Goal: Information Seeking & Learning: Learn about a topic

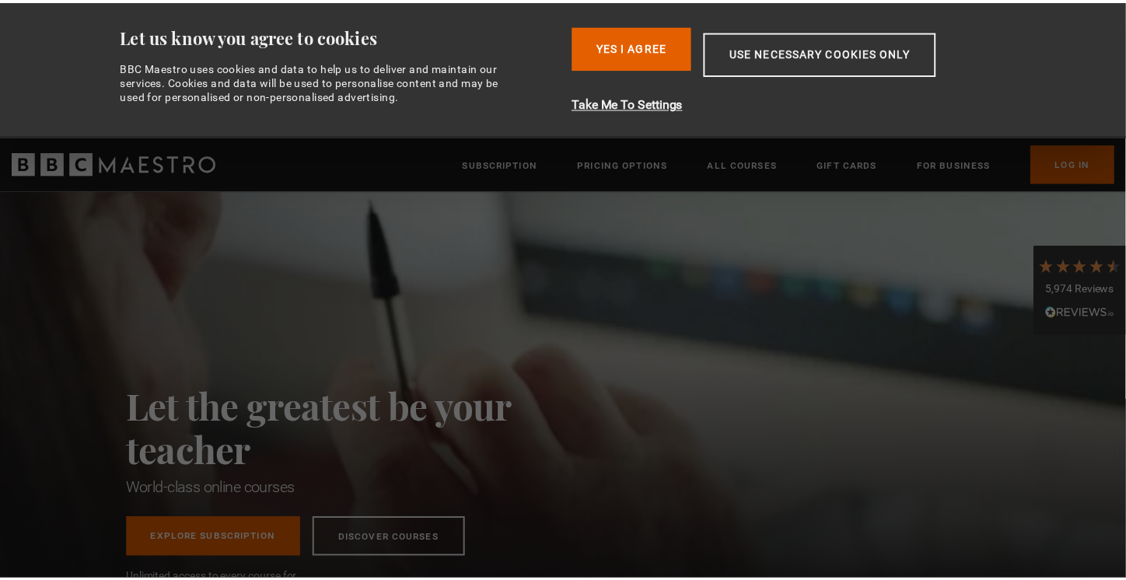
scroll to position [0, 204]
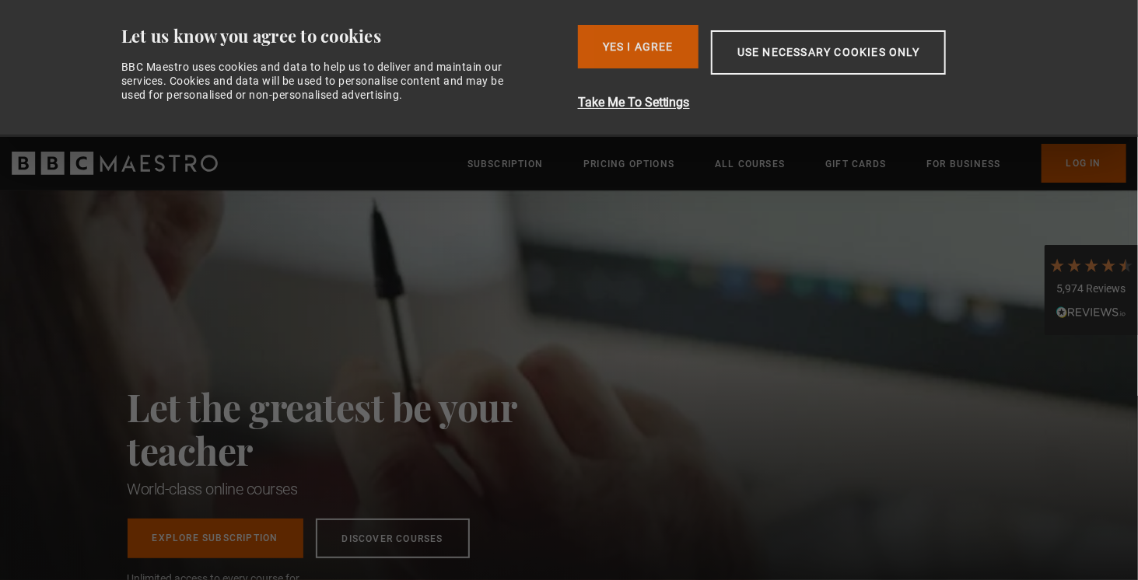
drag, startPoint x: 626, startPoint y: 48, endPoint x: 597, endPoint y: 60, distance: 31.1
click at [626, 48] on button "Yes I Agree" at bounding box center [638, 47] width 121 height 44
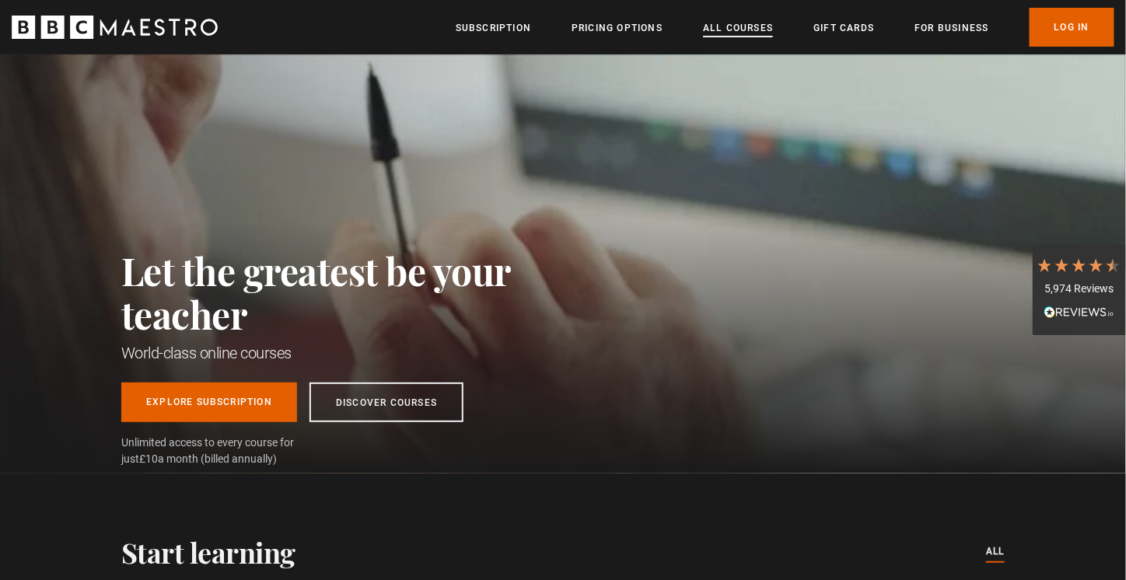
click at [753, 27] on link "All Courses" at bounding box center [738, 28] width 70 height 16
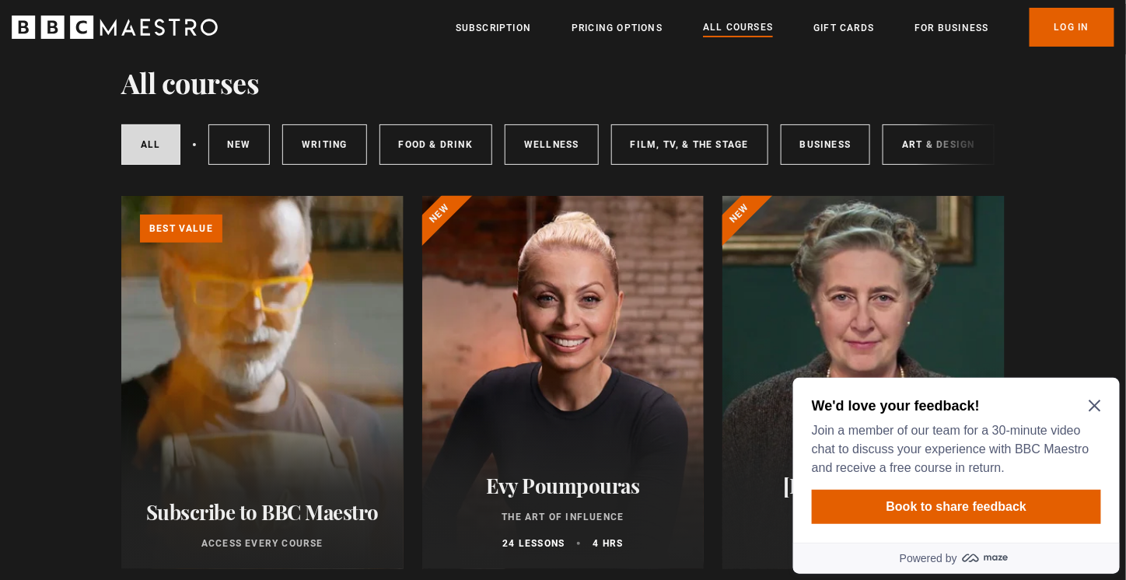
scroll to position [78, 0]
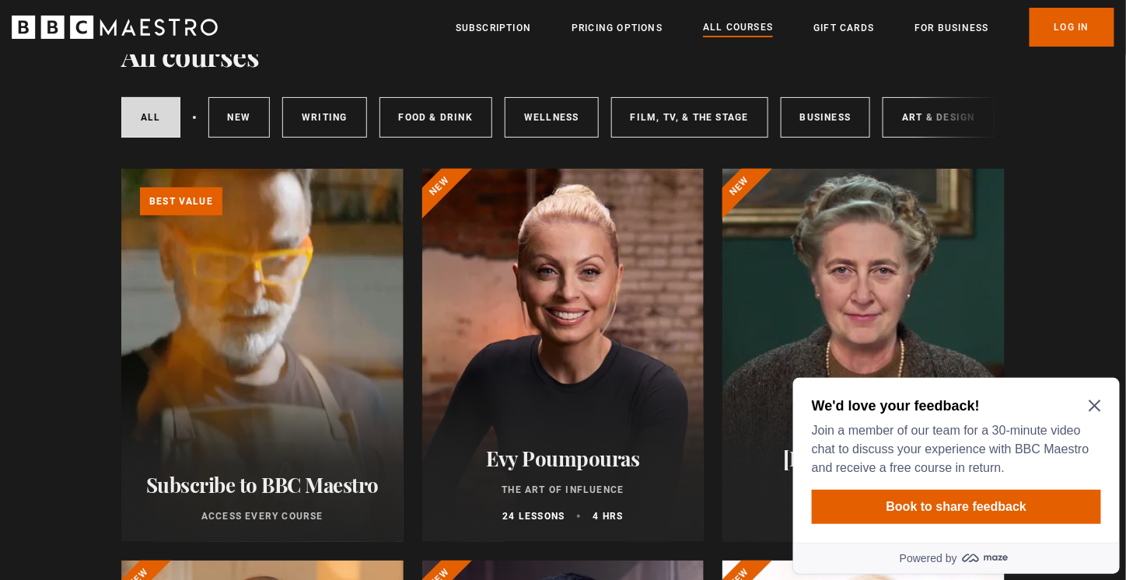
click at [1091, 405] on icon "Close Maze Prompt" at bounding box center [1094, 405] width 12 height 12
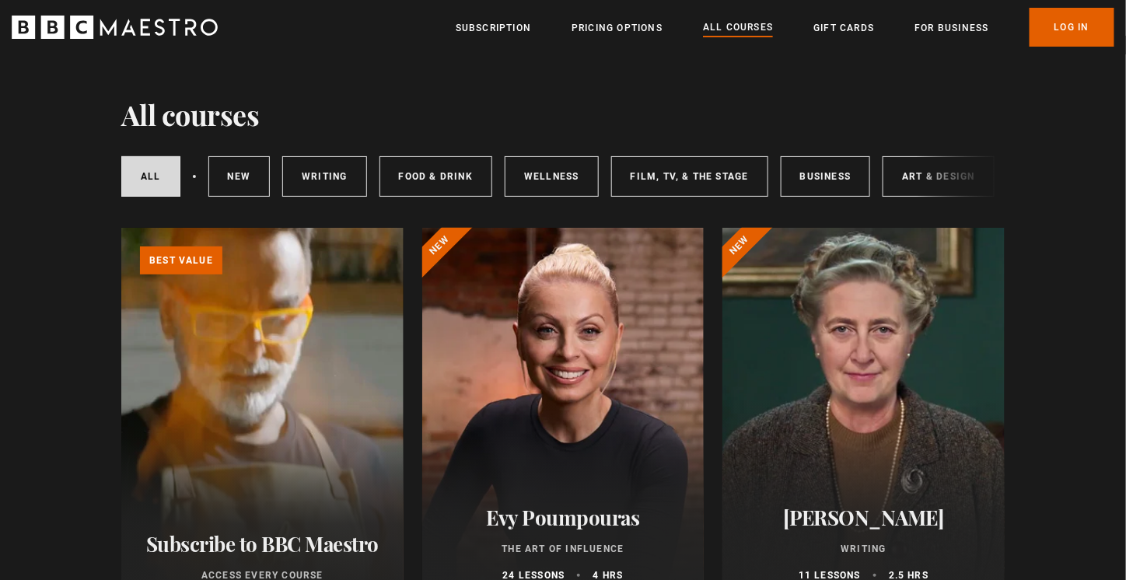
scroll to position [0, 0]
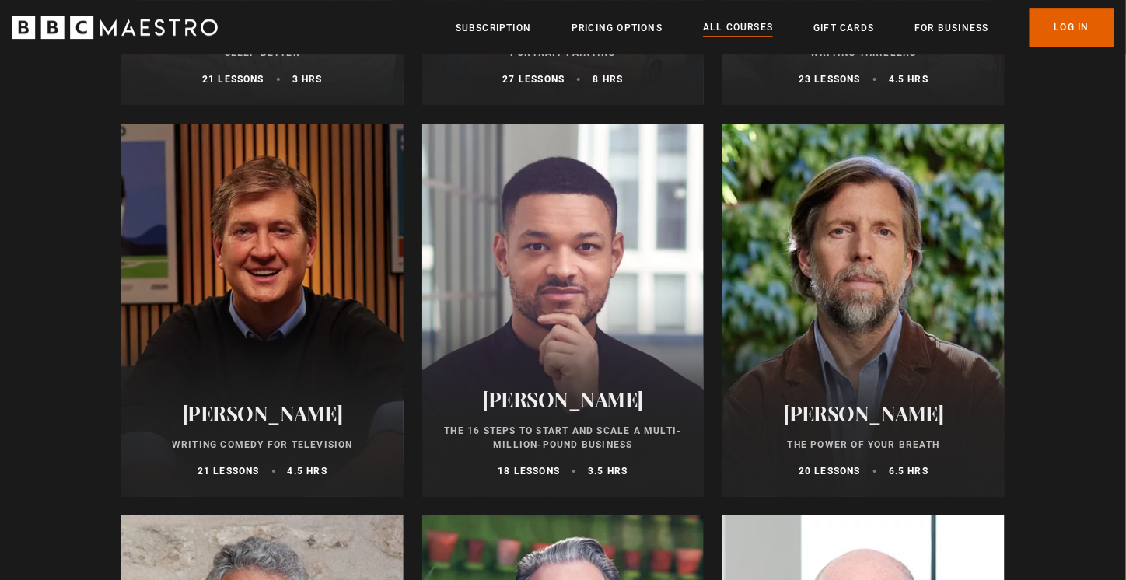
scroll to position [1634, 0]
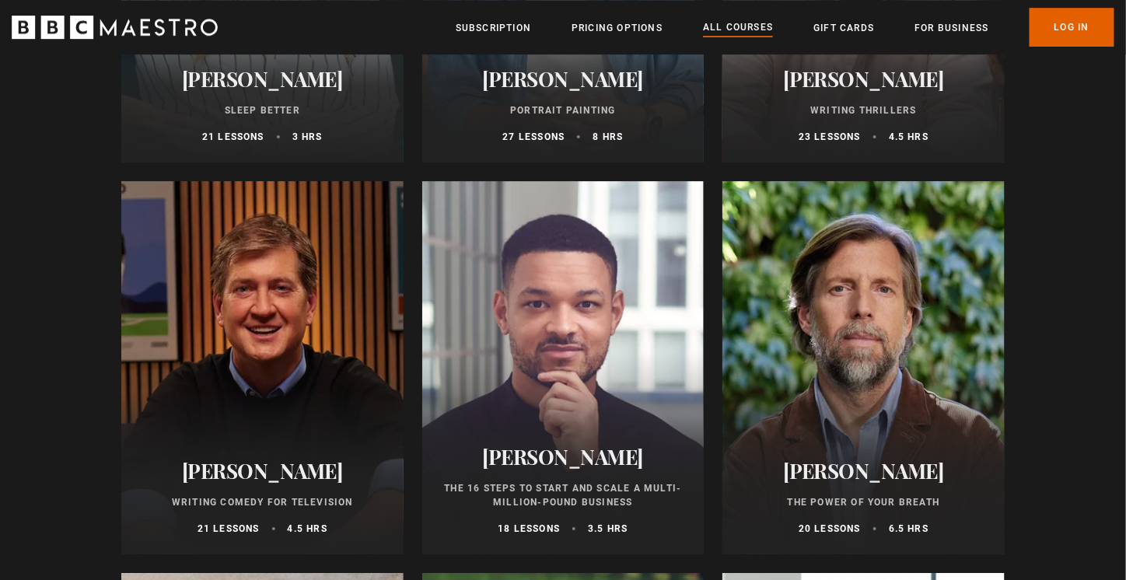
click at [579, 314] on div at bounding box center [563, 367] width 282 height 373
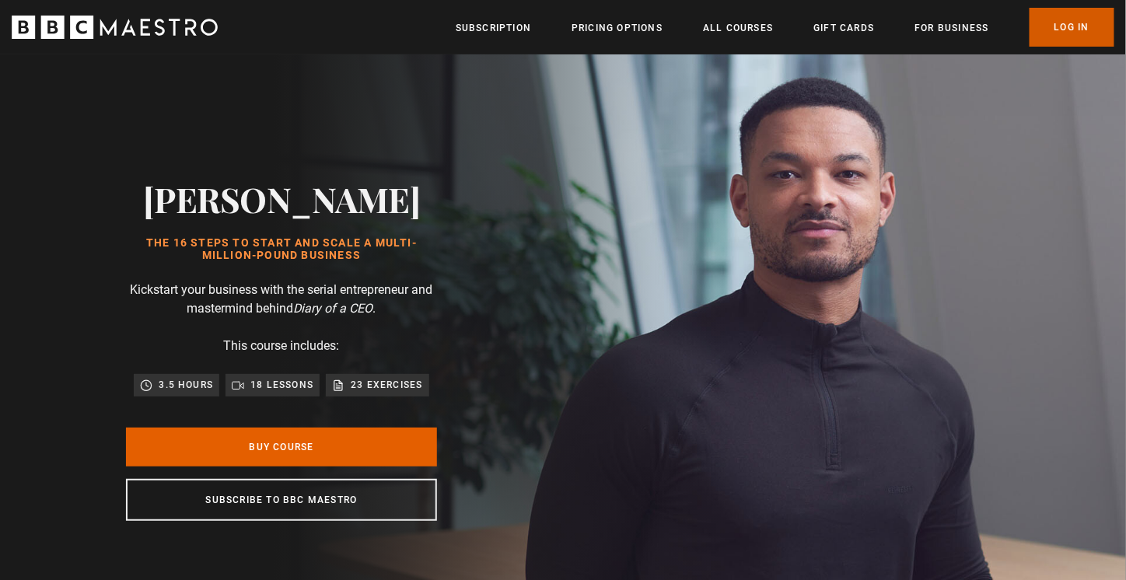
click at [1049, 33] on link "Log In" at bounding box center [1072, 27] width 85 height 39
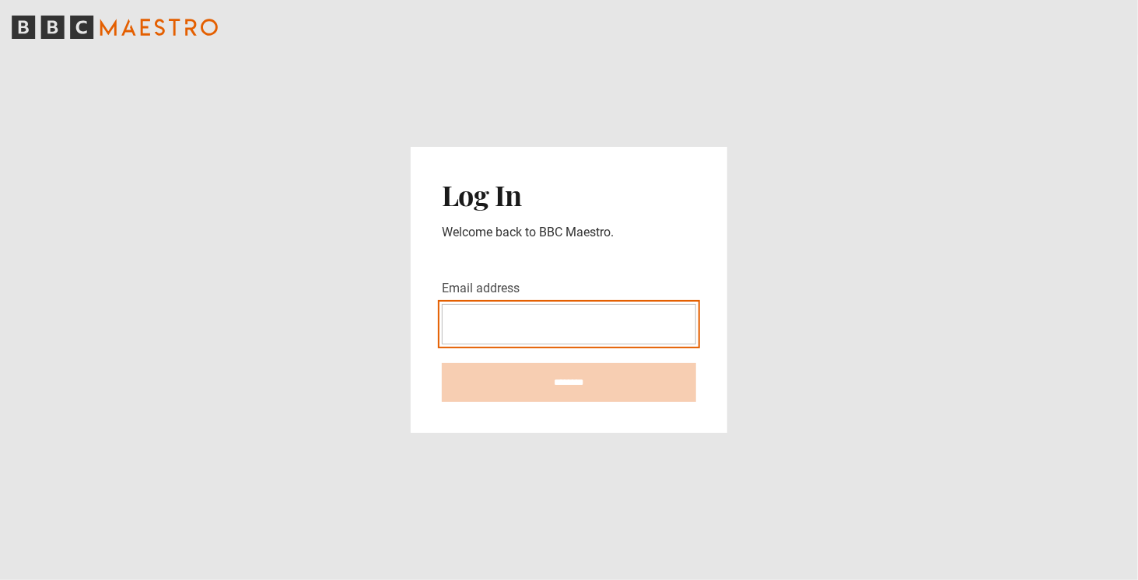
type input "**********"
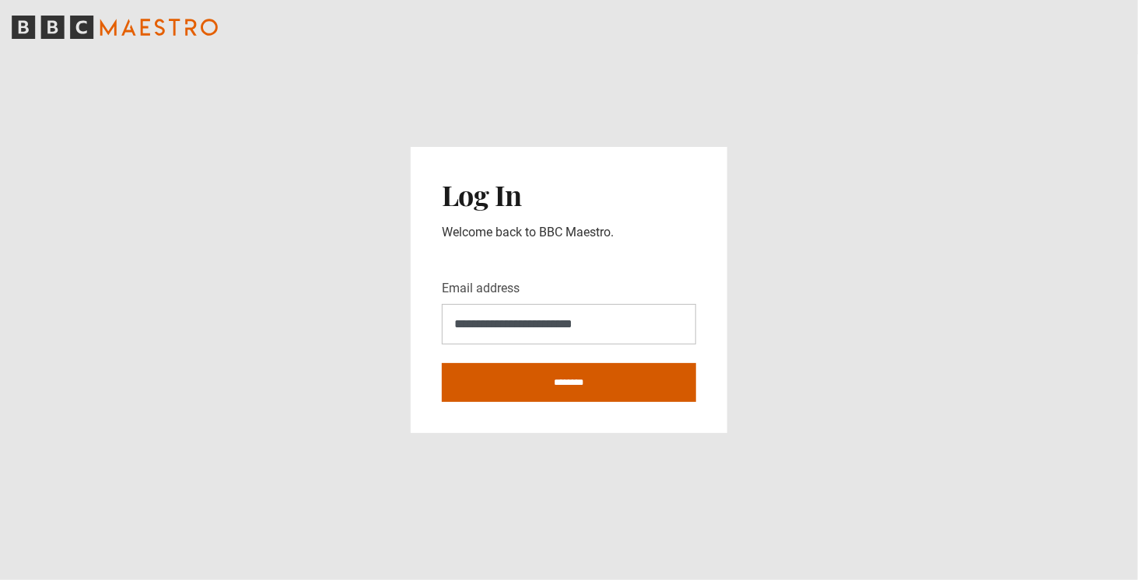
click at [541, 371] on input "********" at bounding box center [569, 382] width 254 height 39
type input "**********"
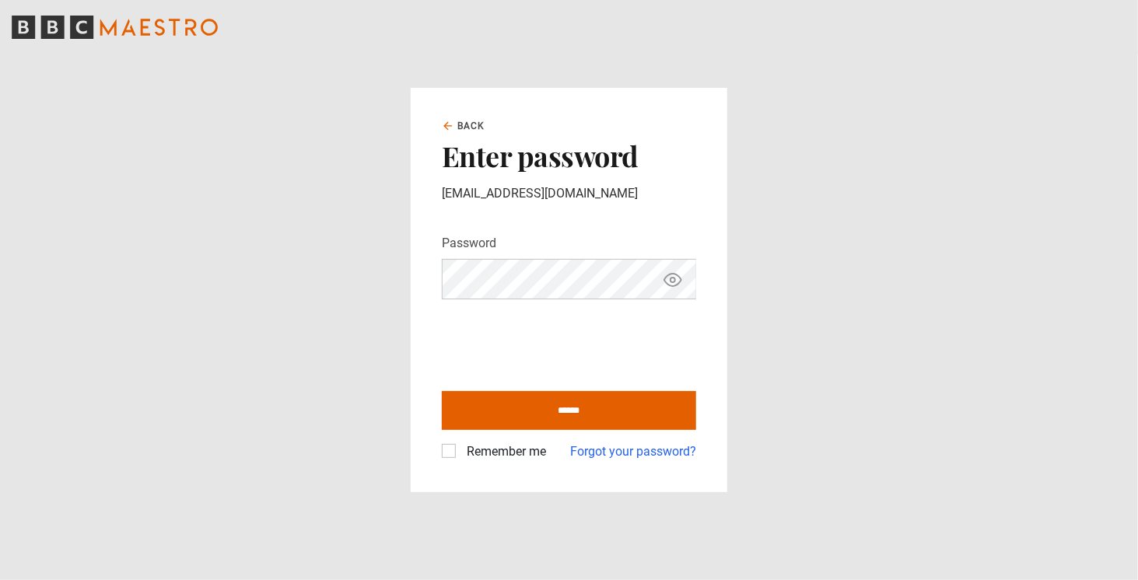
click at [446, 458] on div "Remember me" at bounding box center [494, 452] width 104 height 19
click at [461, 457] on label "Remember me" at bounding box center [504, 452] width 86 height 19
click at [492, 413] on input "******" at bounding box center [569, 410] width 254 height 39
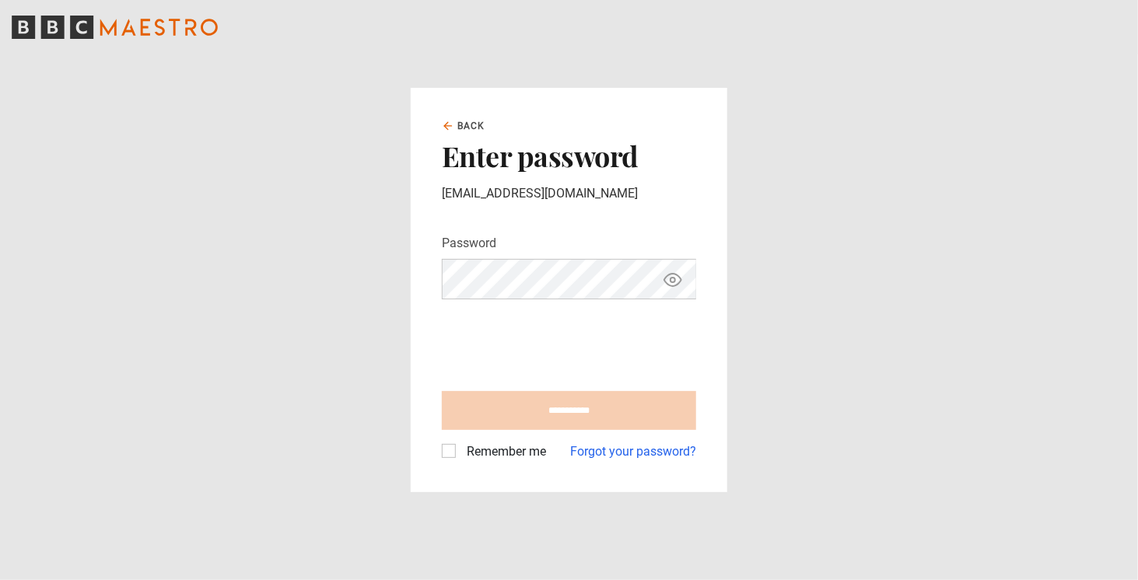
type input "**********"
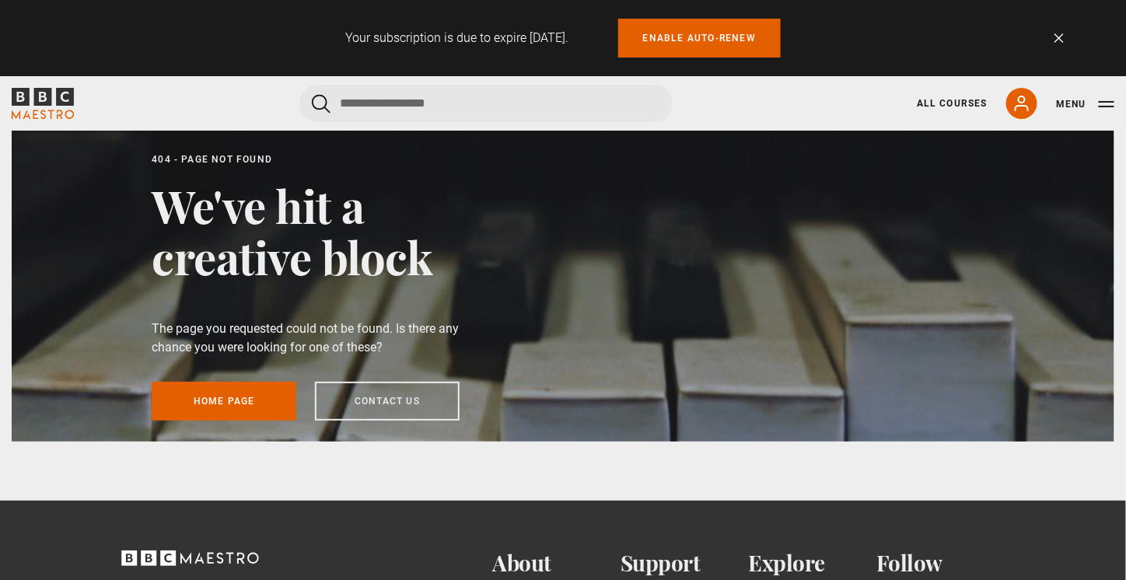
click at [54, 108] on icon "BBC Maestro" at bounding box center [43, 103] width 62 height 31
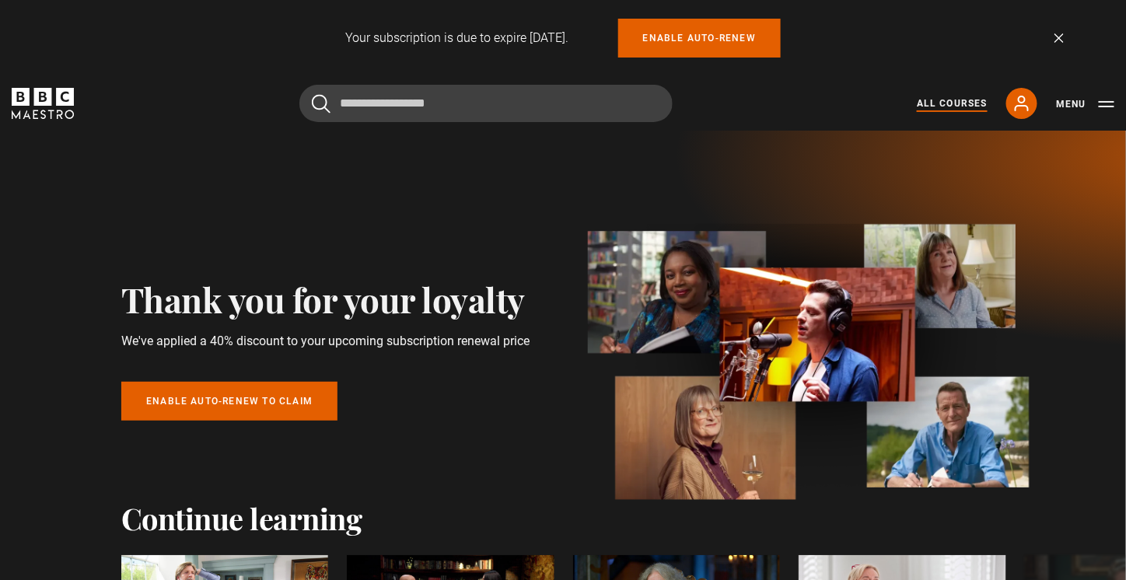
click at [956, 101] on link "All Courses" at bounding box center [952, 103] width 71 height 14
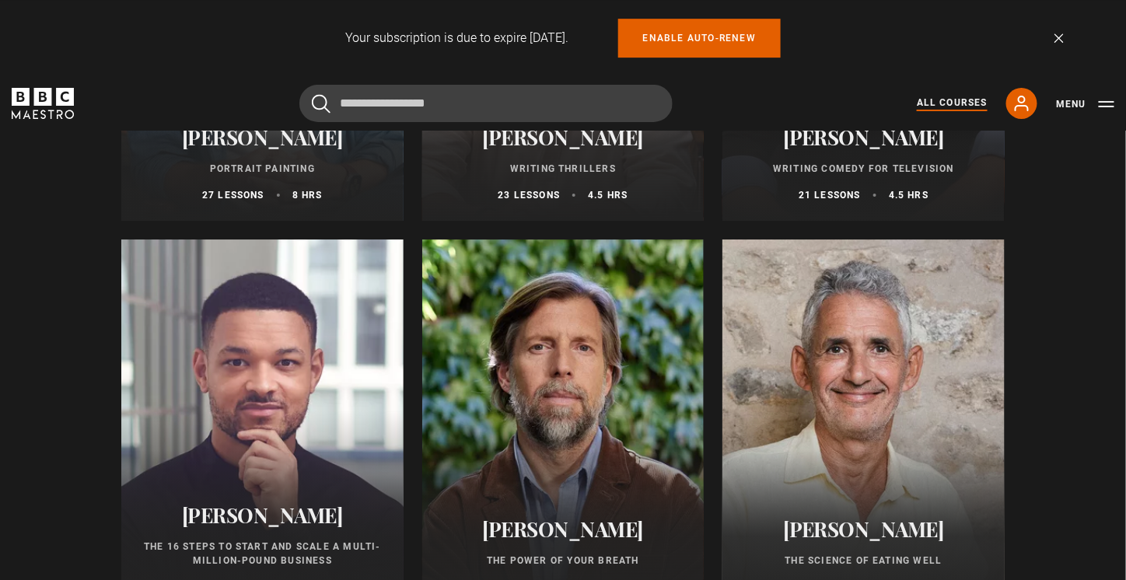
scroll to position [1711, 0]
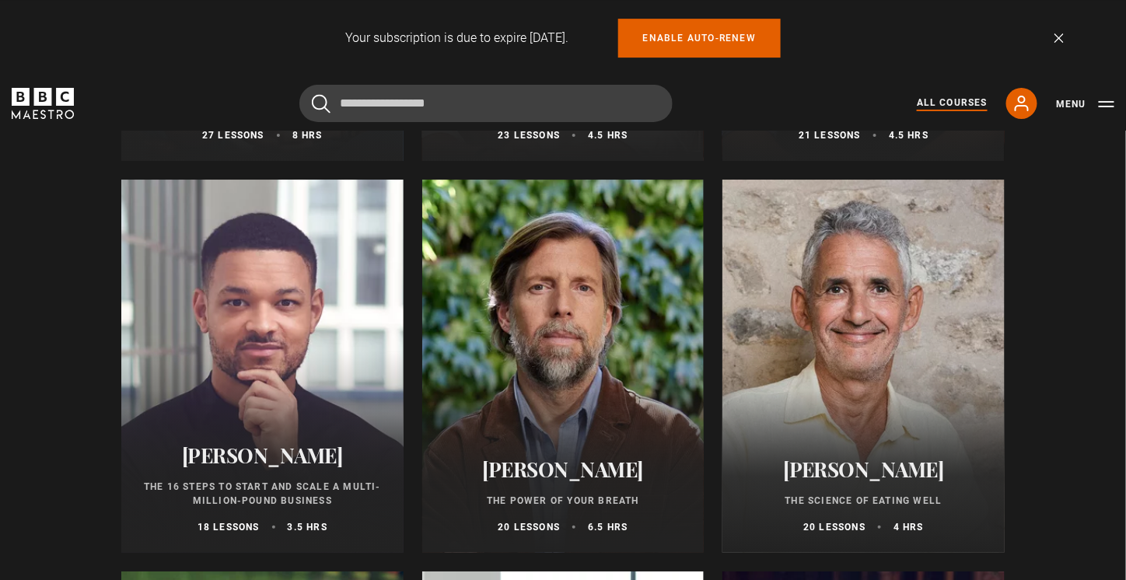
click at [258, 336] on div at bounding box center [262, 366] width 282 height 373
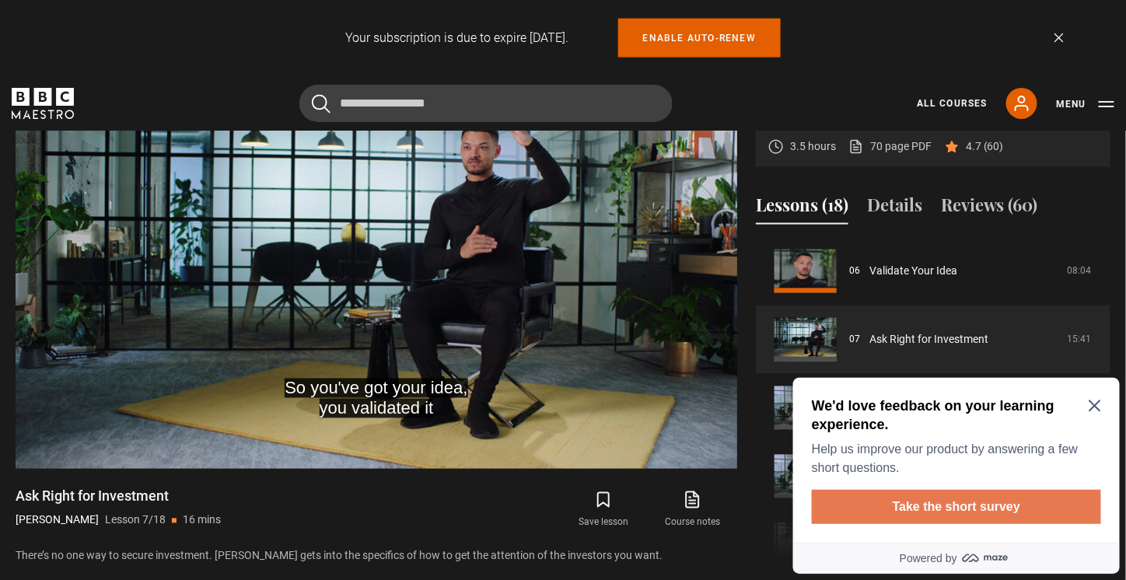
click at [902, 503] on button "Take the short survey" at bounding box center [955, 506] width 289 height 34
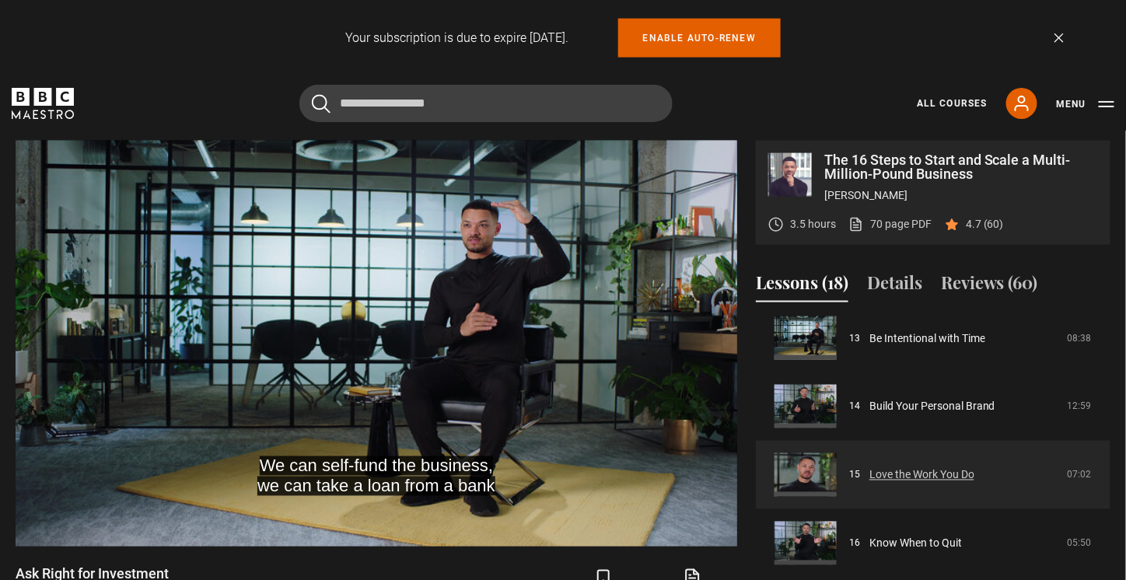
scroll to position [934, 0]
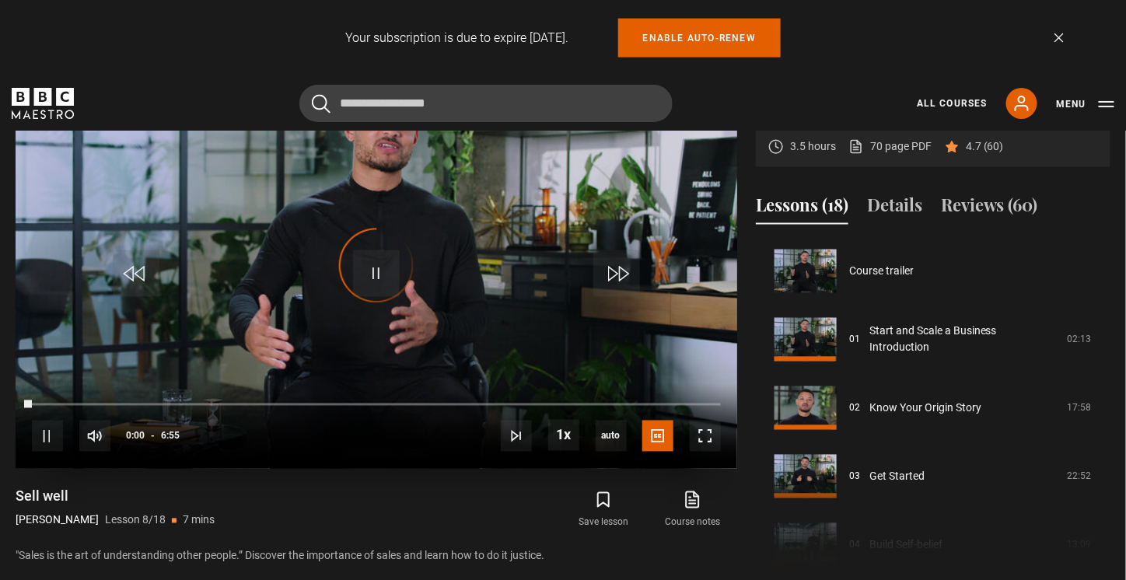
scroll to position [479, 0]
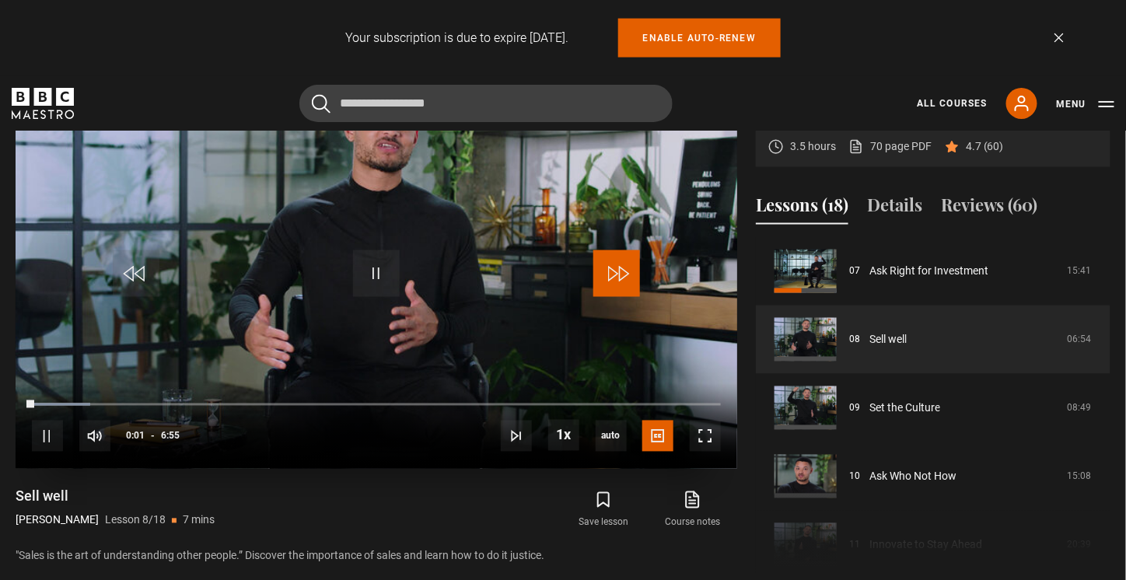
click at [620, 267] on span "Video Player" at bounding box center [617, 273] width 47 height 47
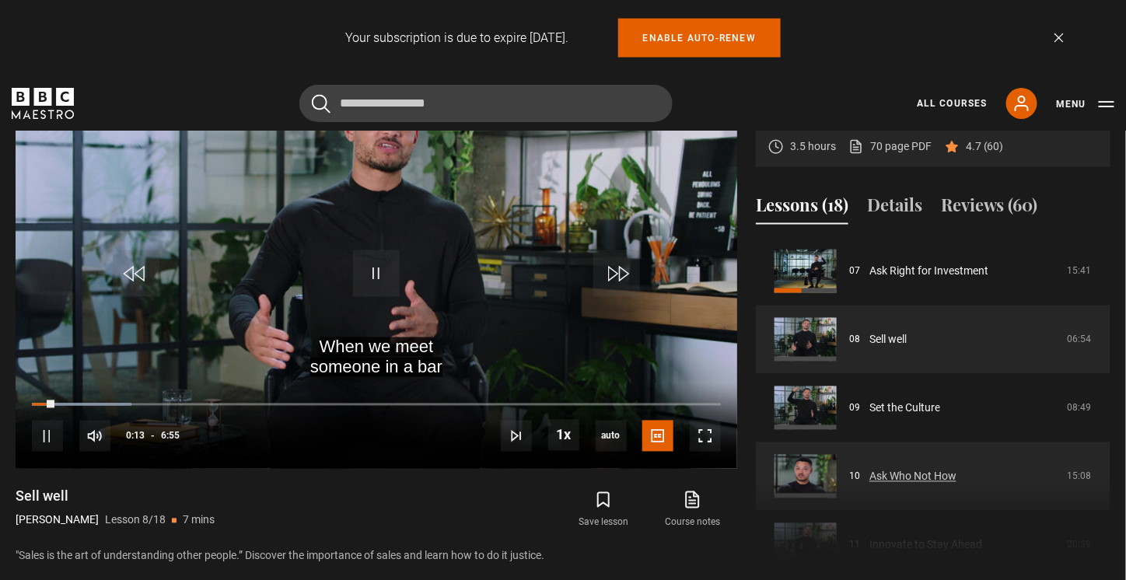
scroll to position [557, 0]
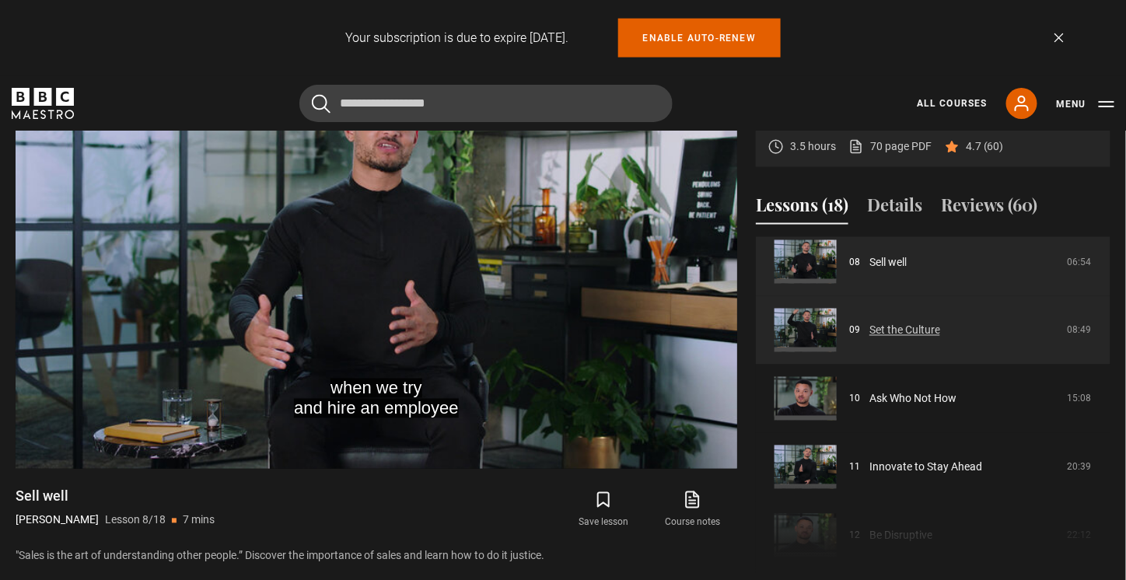
click at [906, 328] on link "Set the Culture" at bounding box center [905, 331] width 71 height 16
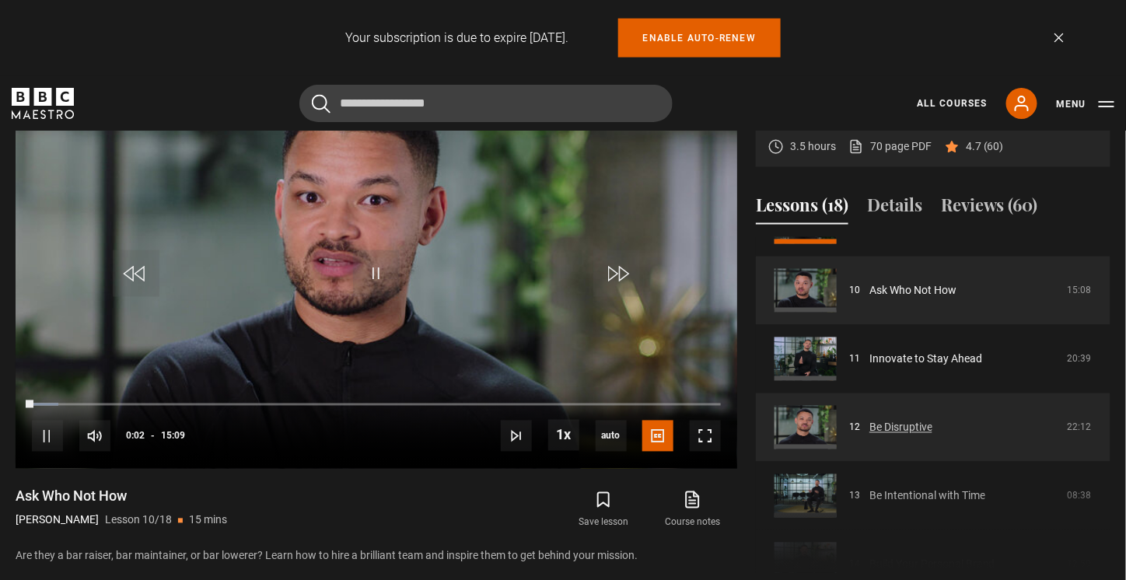
scroll to position [694, 0]
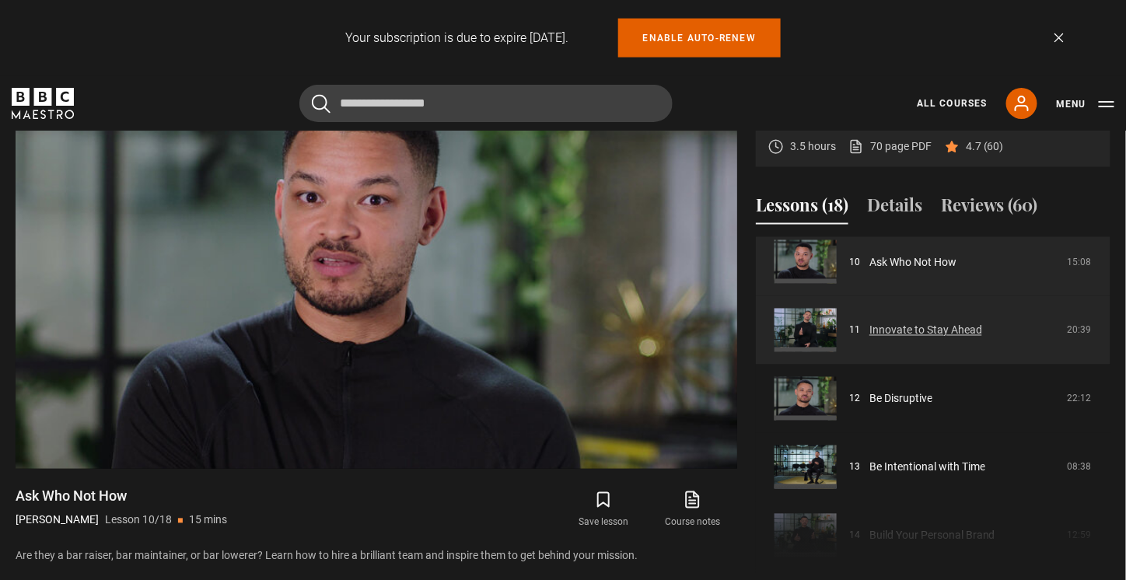
click at [961, 333] on link "Innovate to Stay Ahead" at bounding box center [926, 331] width 113 height 16
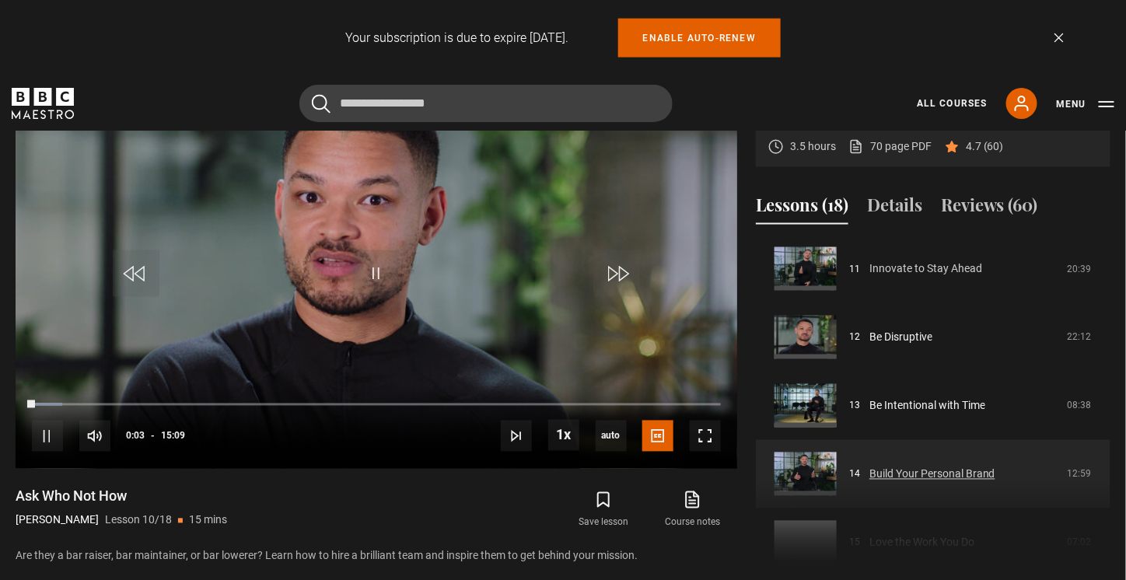
scroll to position [849, 0]
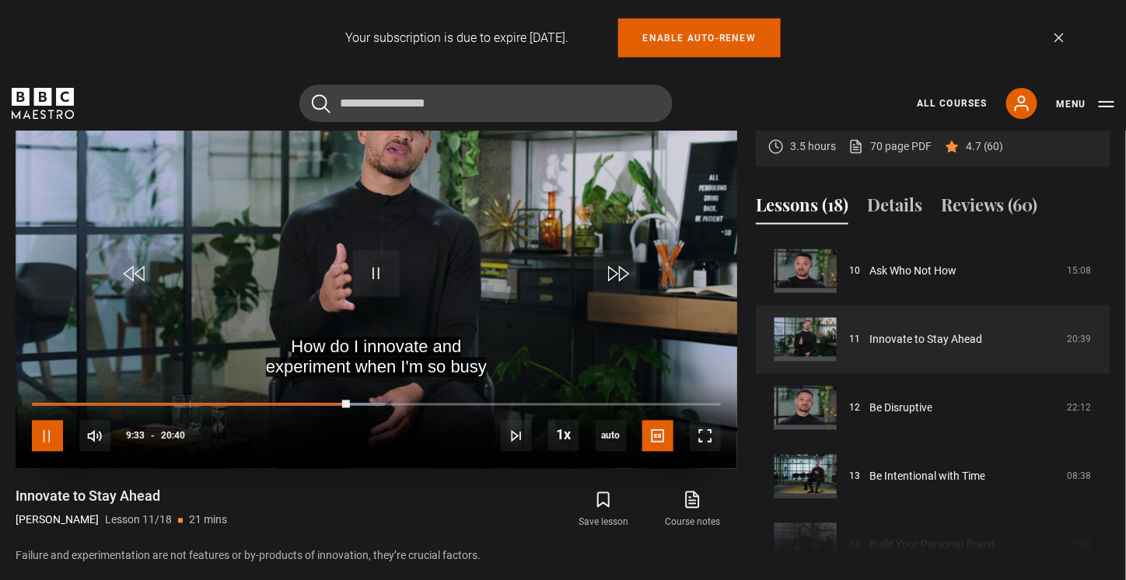
click at [51, 433] on span "Video Player" at bounding box center [47, 436] width 31 height 31
